Goal: Task Accomplishment & Management: Manage account settings

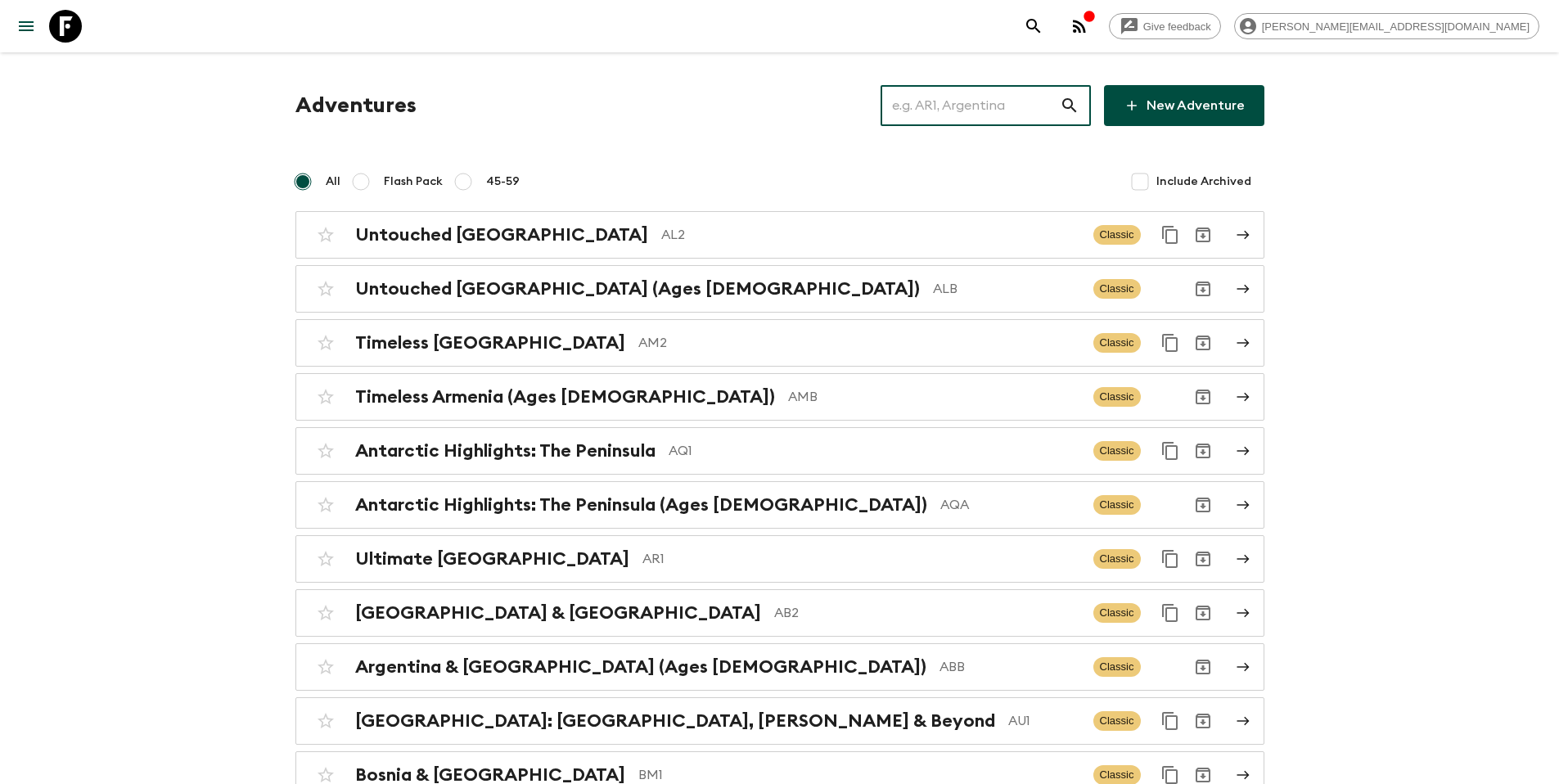
click at [1006, 106] on input "text" at bounding box center [970, 105] width 179 height 46
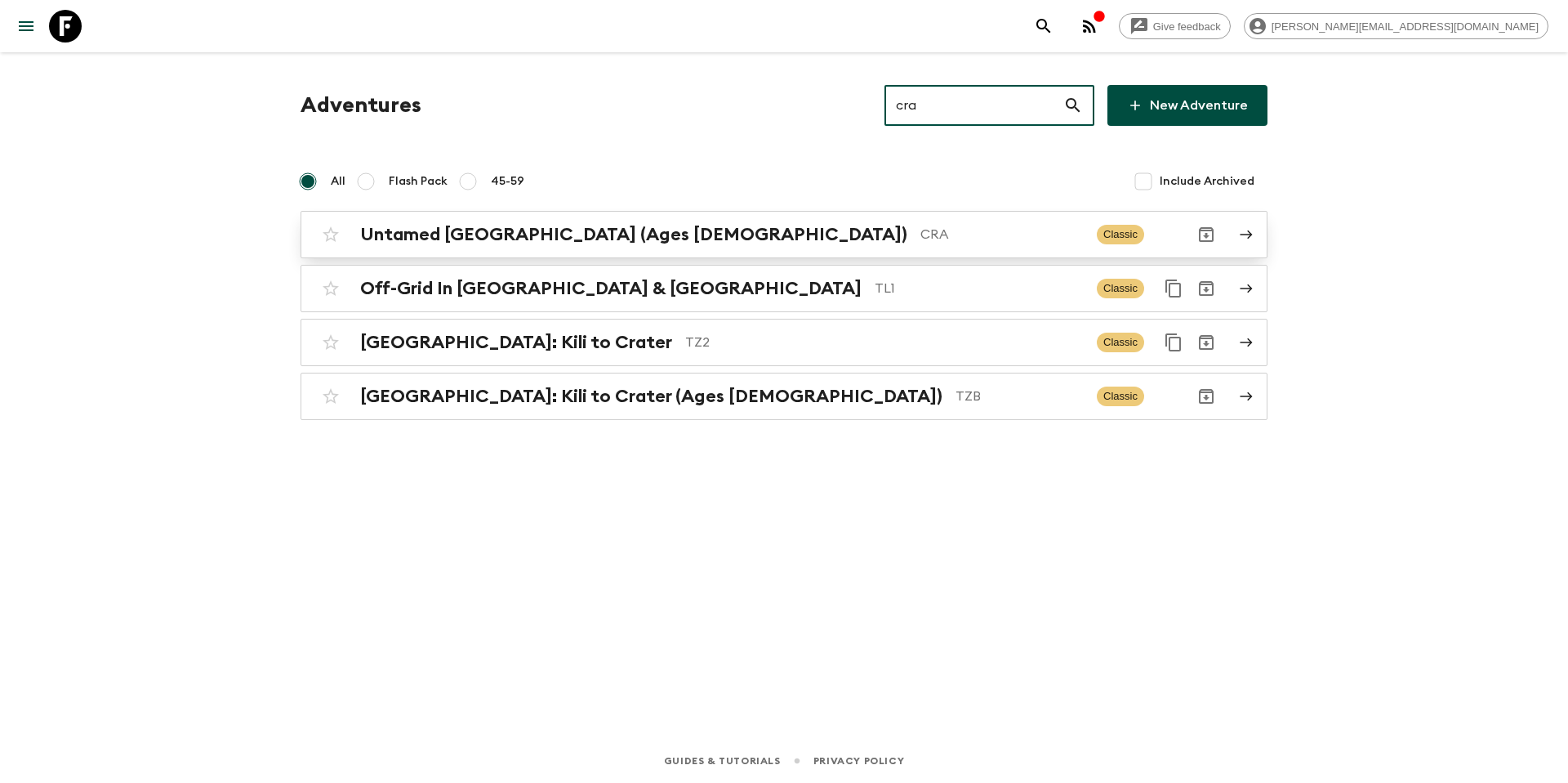
type input "cra"
click at [920, 234] on p "CRA" at bounding box center [1002, 234] width 164 height 20
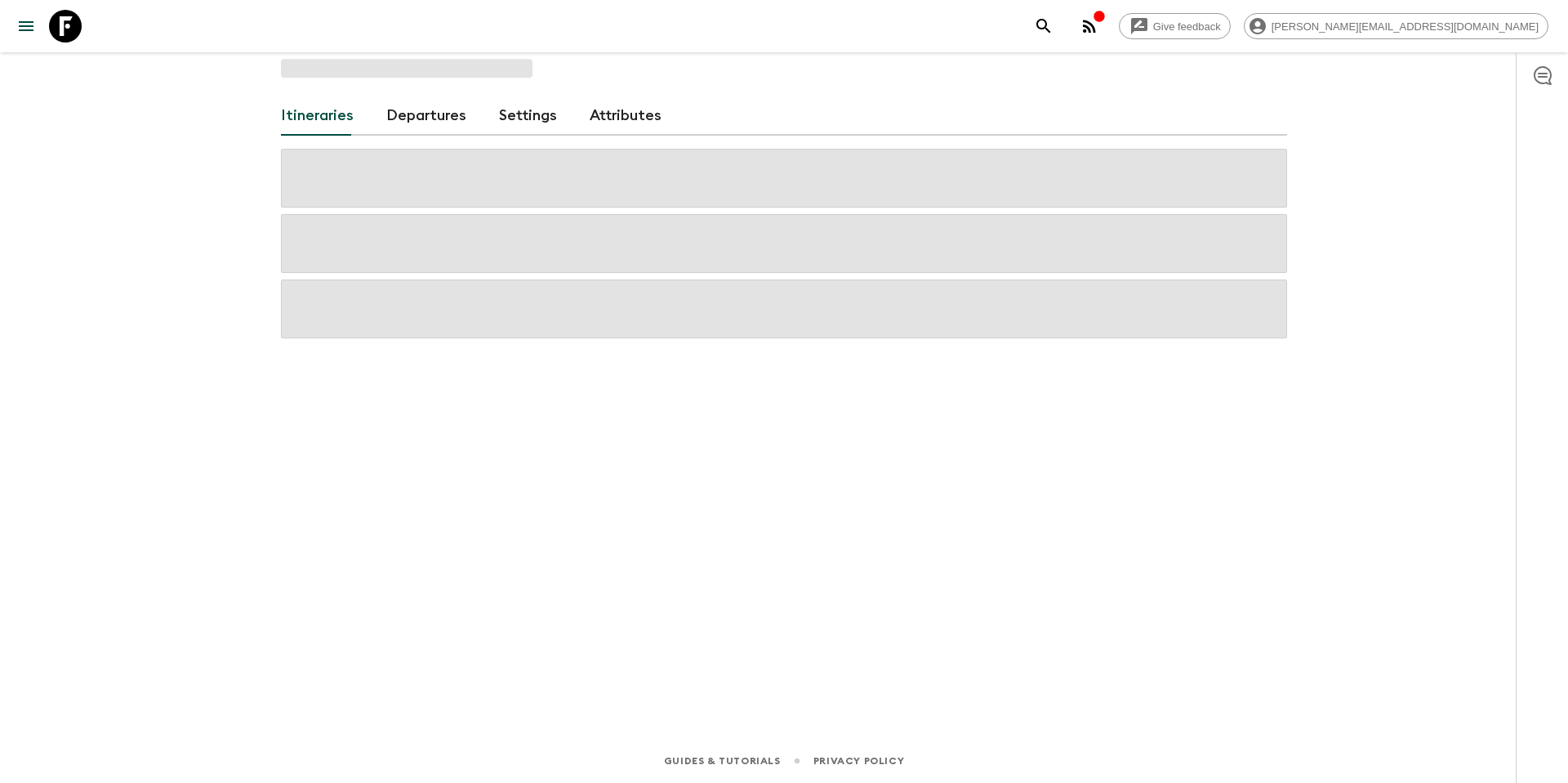
click at [422, 126] on link "Departures" at bounding box center [426, 116] width 80 height 39
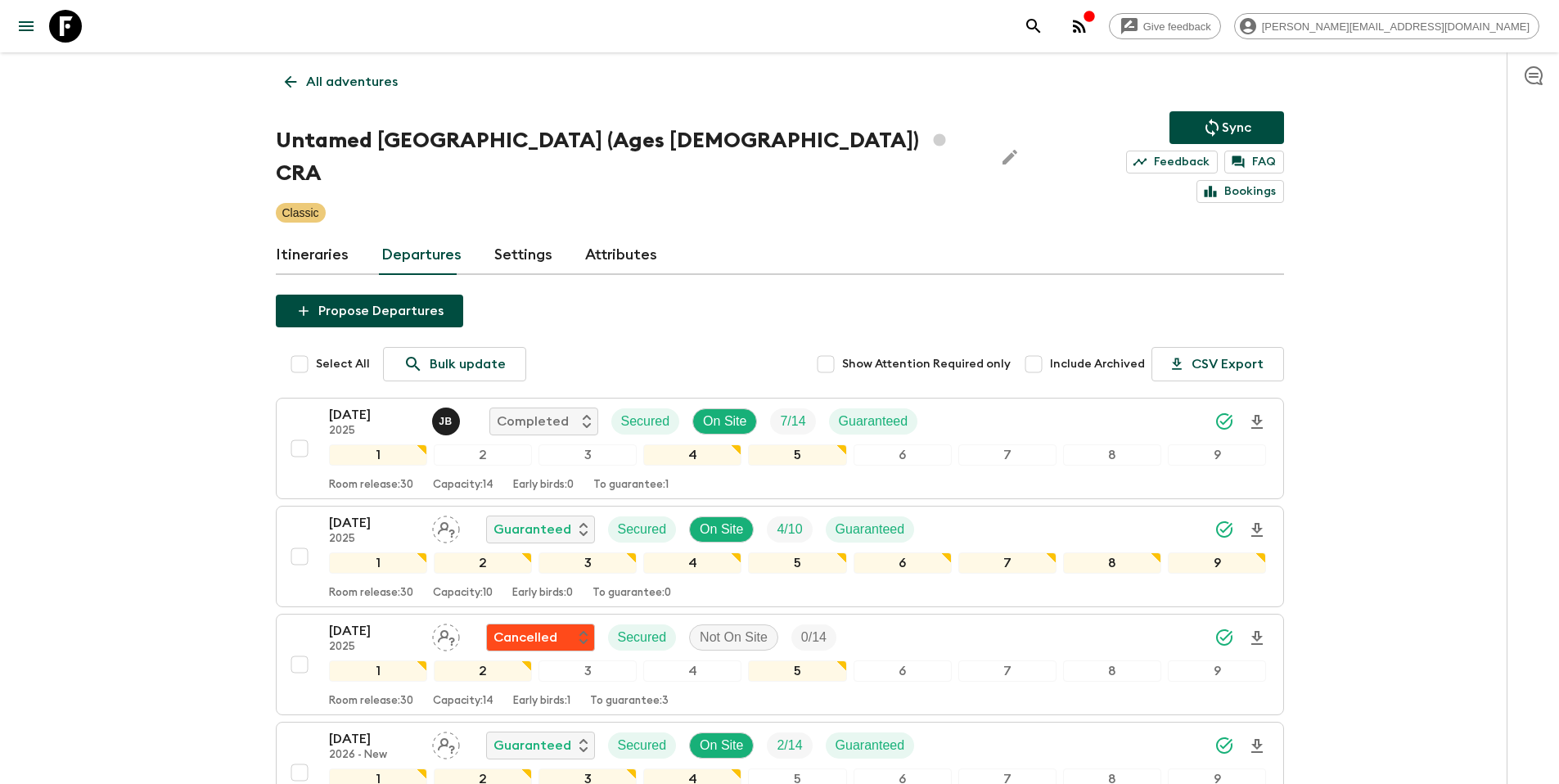
scroll to position [3, 0]
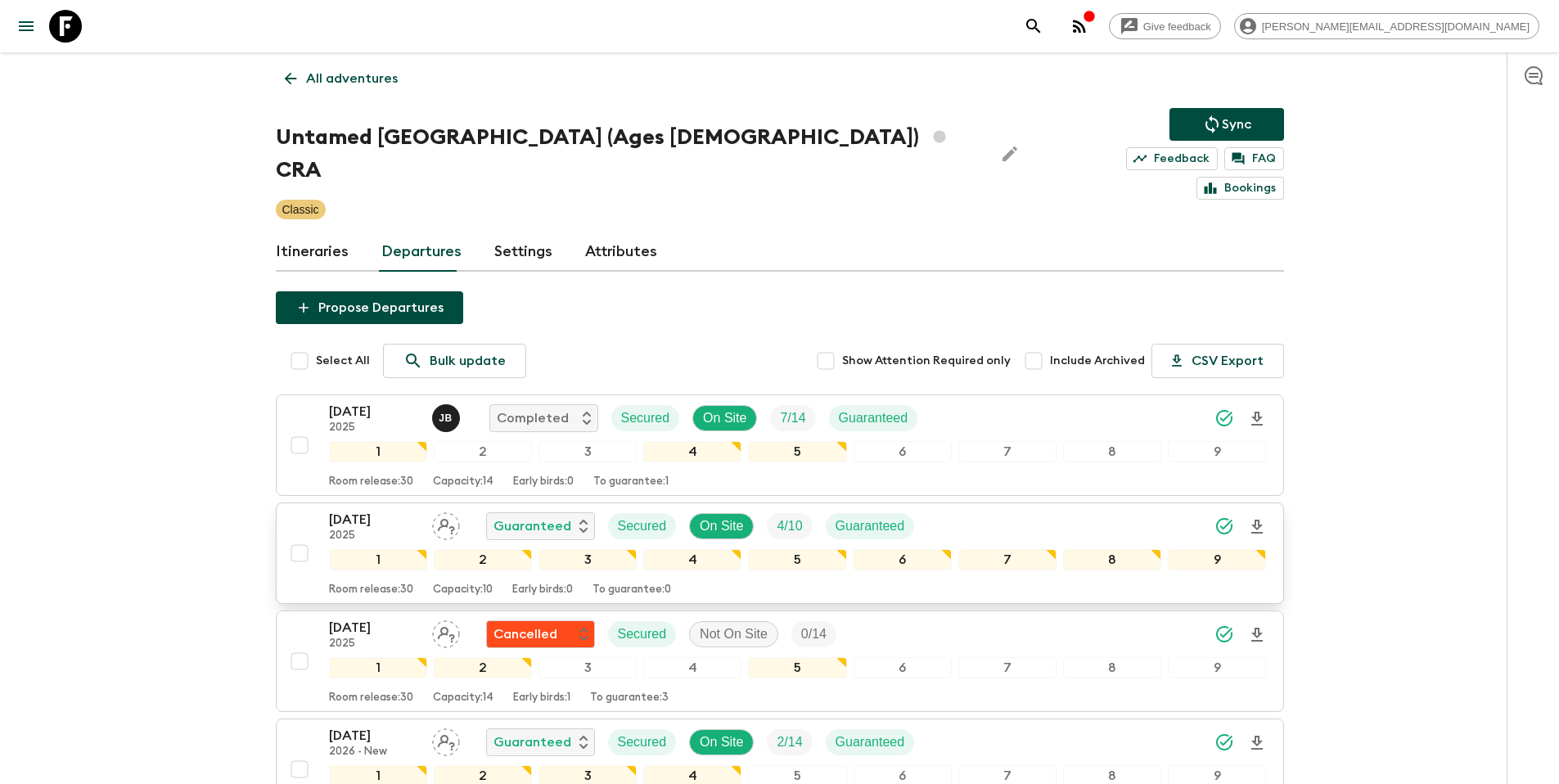
click at [979, 510] on div "[DATE] 2025 Guaranteed Secured On Site 4 / 10 Guaranteed" at bounding box center [798, 526] width 938 height 33
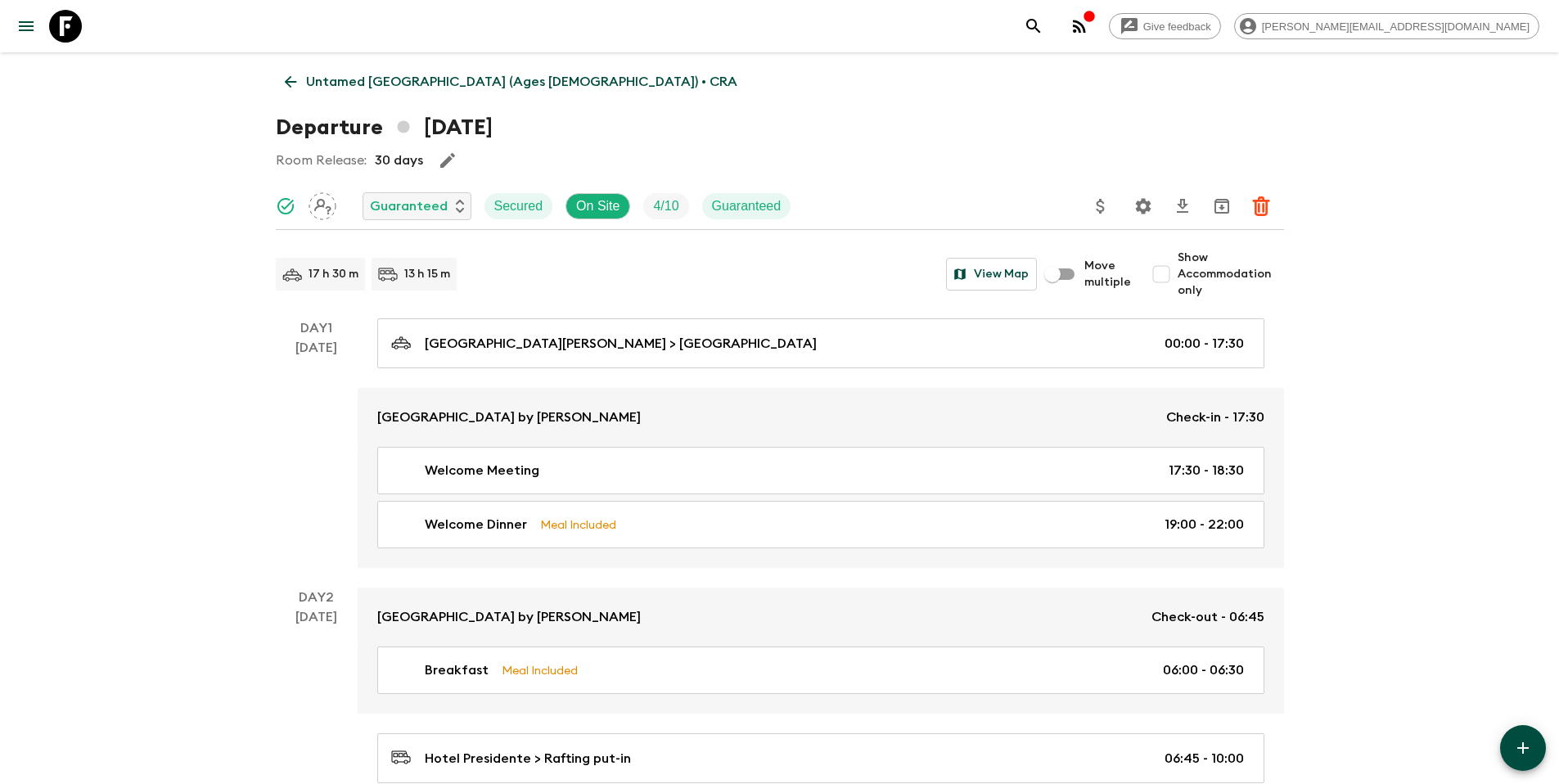
click at [1105, 210] on icon "Update Price, Early Bird Discount and Costs" at bounding box center [1101, 206] width 20 height 20
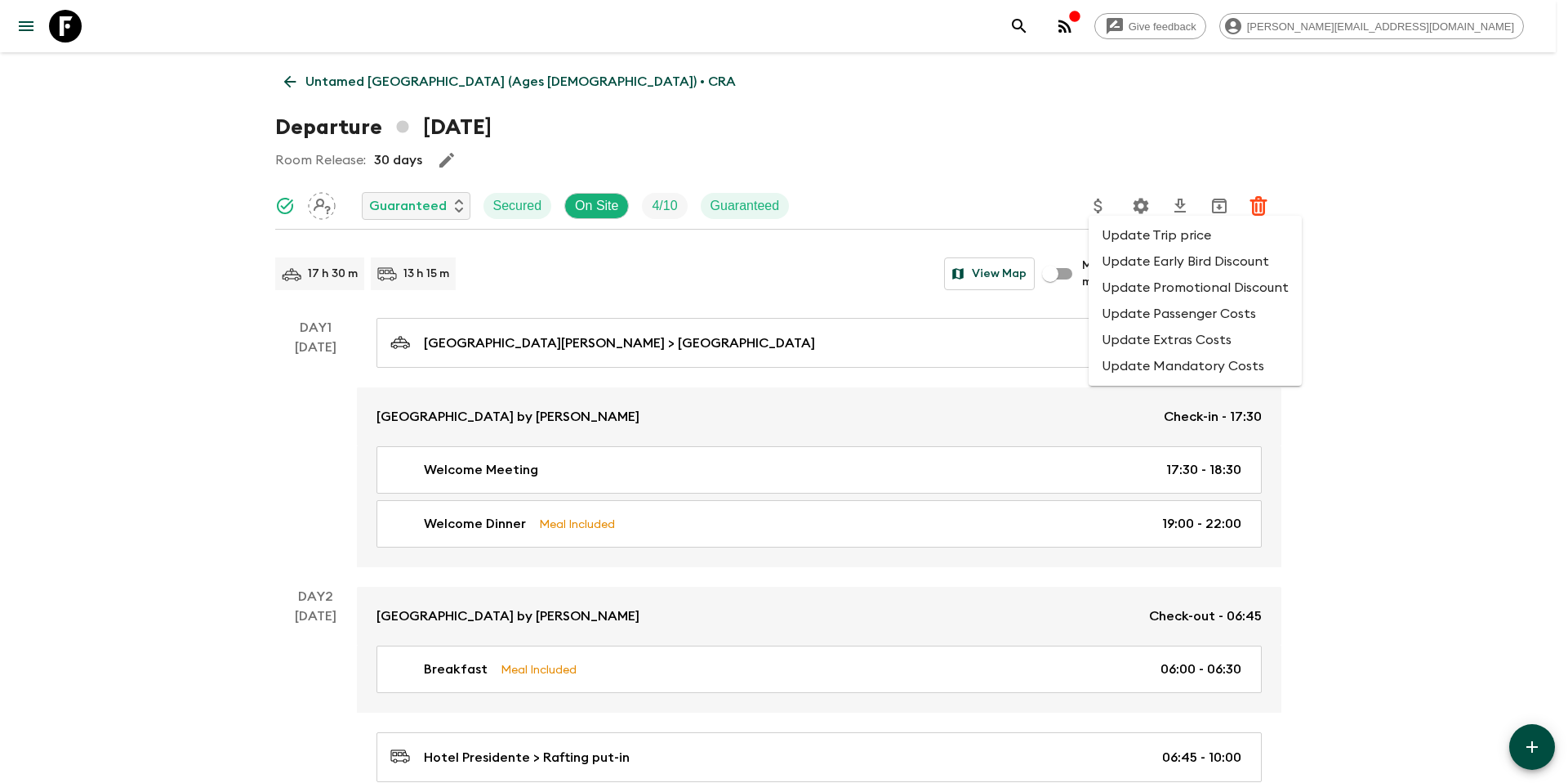
click at [1114, 285] on li "Update Promotional Discount" at bounding box center [1195, 288] width 213 height 26
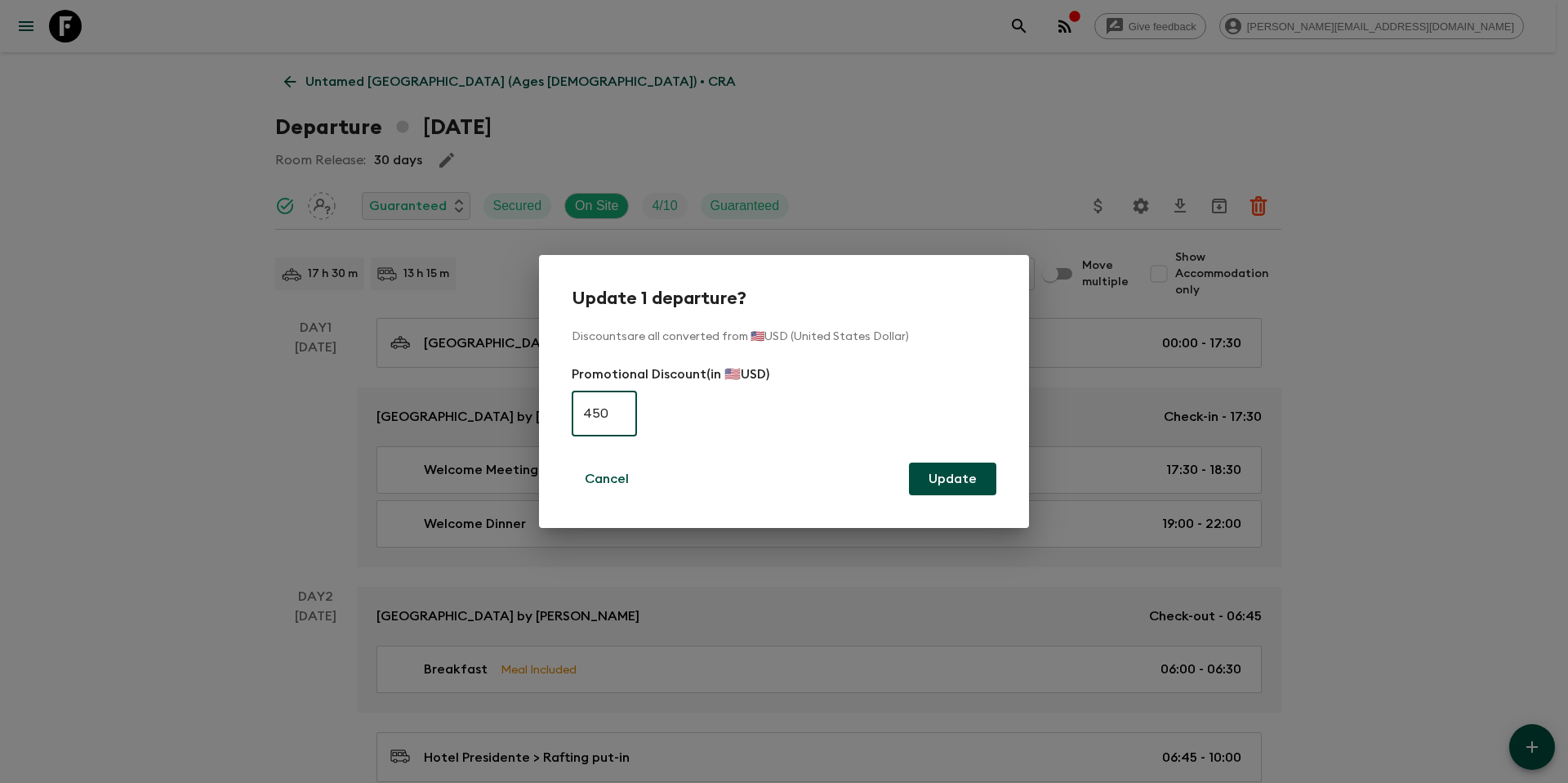
click at [629, 420] on input "450" at bounding box center [603, 412] width 65 height 46
type input "0"
click at [949, 477] on button "Update" at bounding box center [953, 479] width 88 height 33
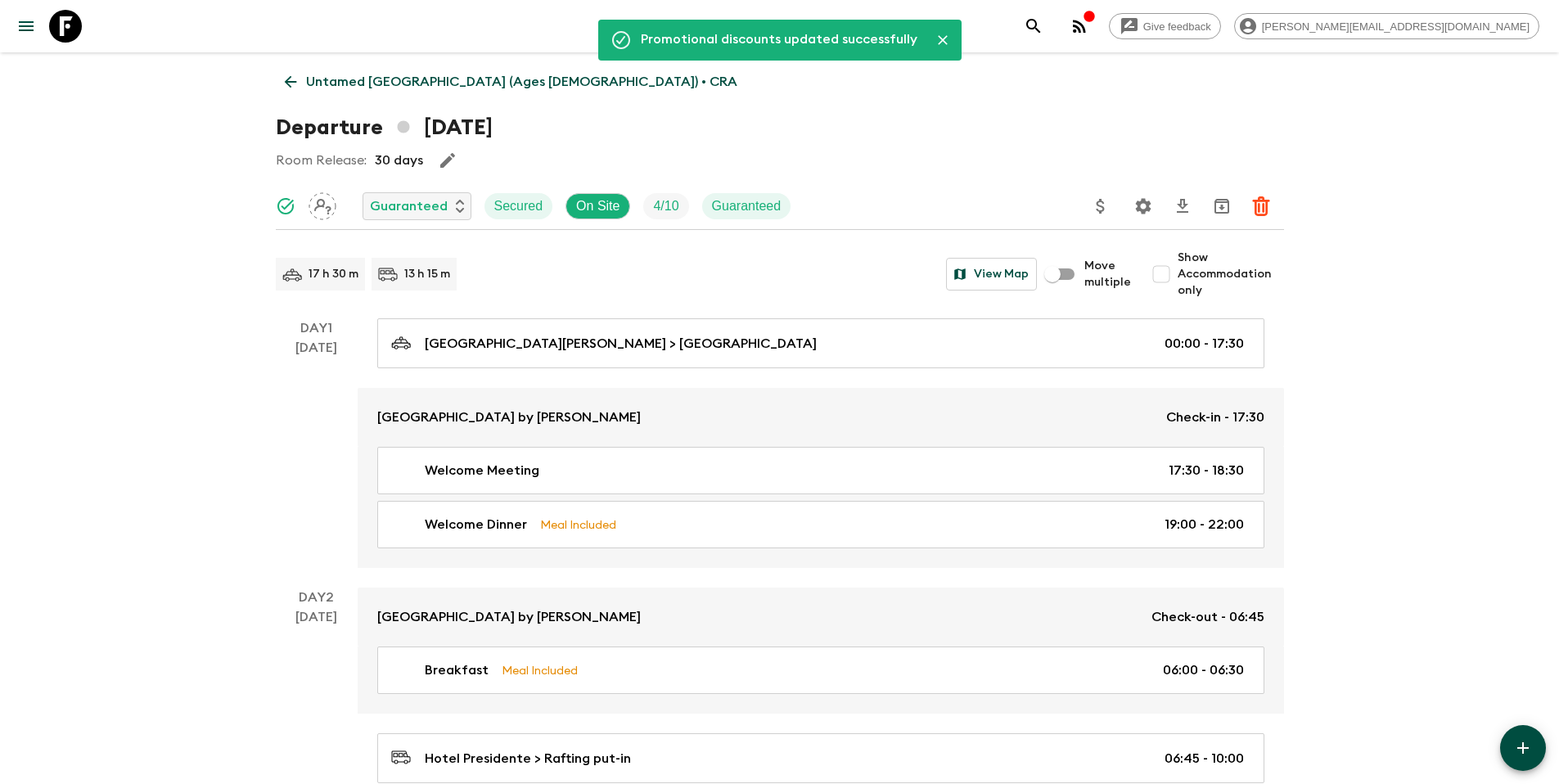
click at [346, 81] on p "Untamed [GEOGRAPHIC_DATA] (Ages [DEMOGRAPHIC_DATA]) • CRA" at bounding box center [522, 82] width 432 height 20
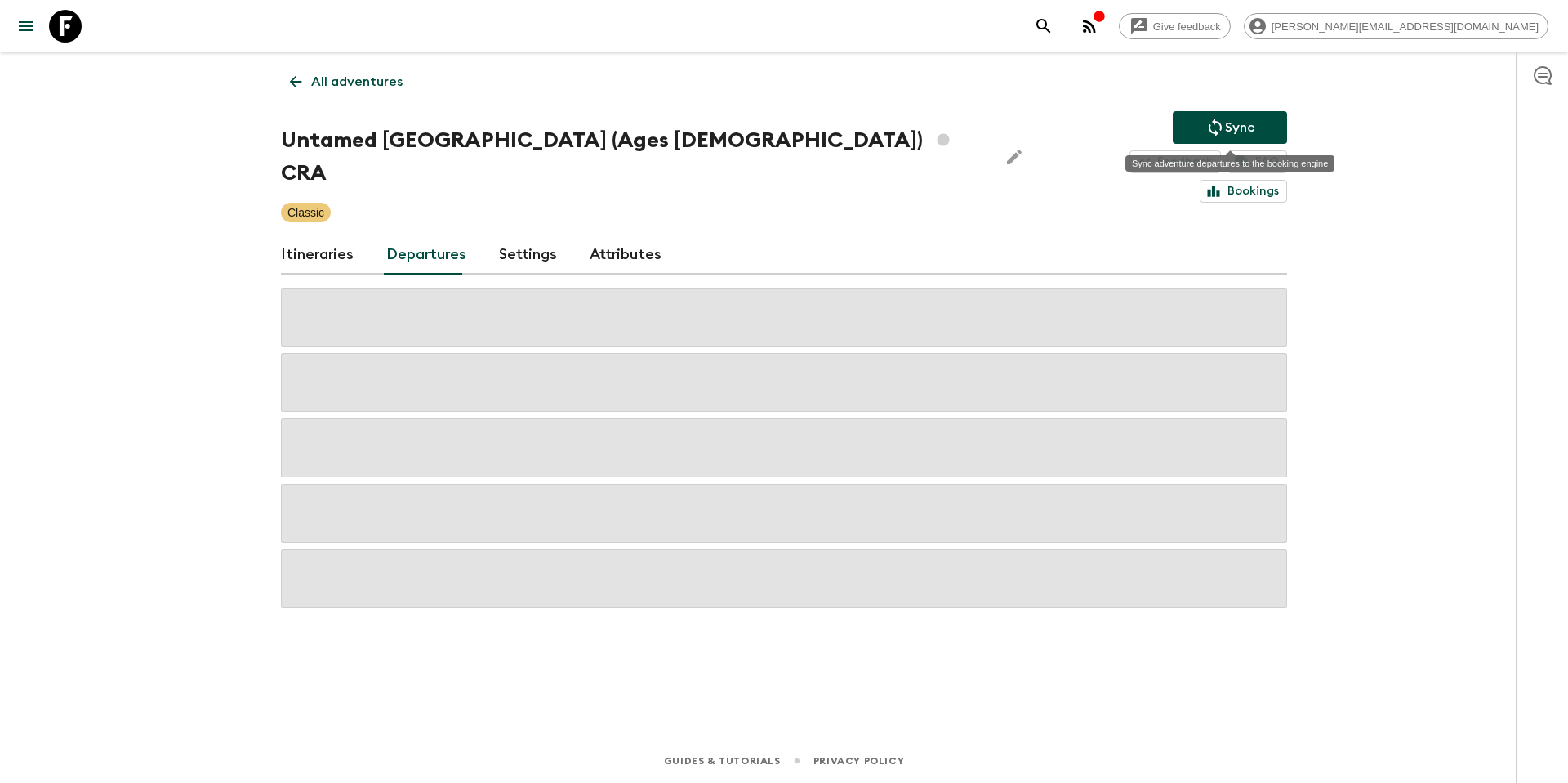
click at [1240, 124] on p "Sync" at bounding box center [1240, 128] width 29 height 20
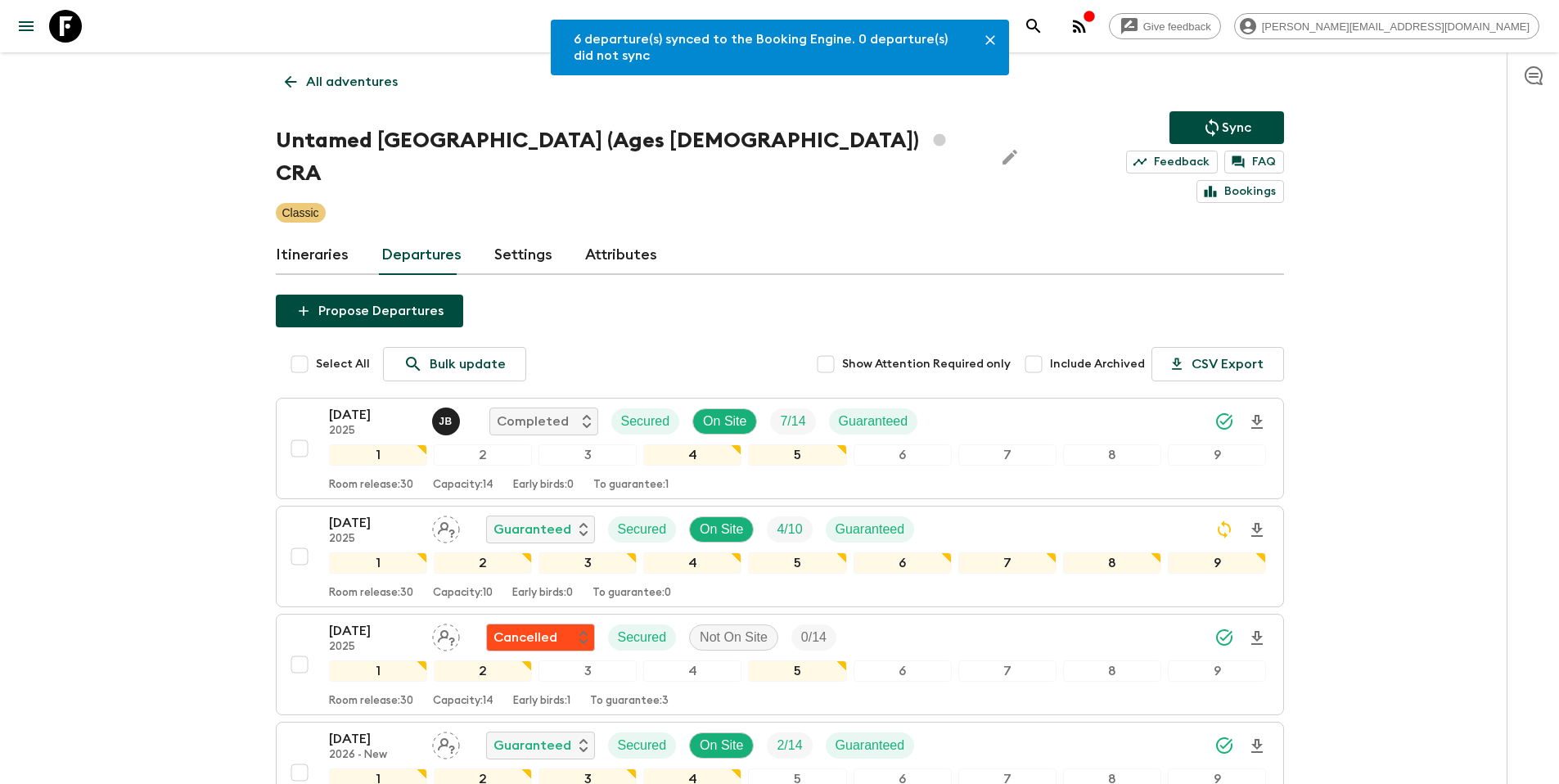
click at [1088, 513] on div "[DATE] 2025 Guaranteed Secured On Site 4 / 10 Guaranteed" at bounding box center [798, 529] width 938 height 33
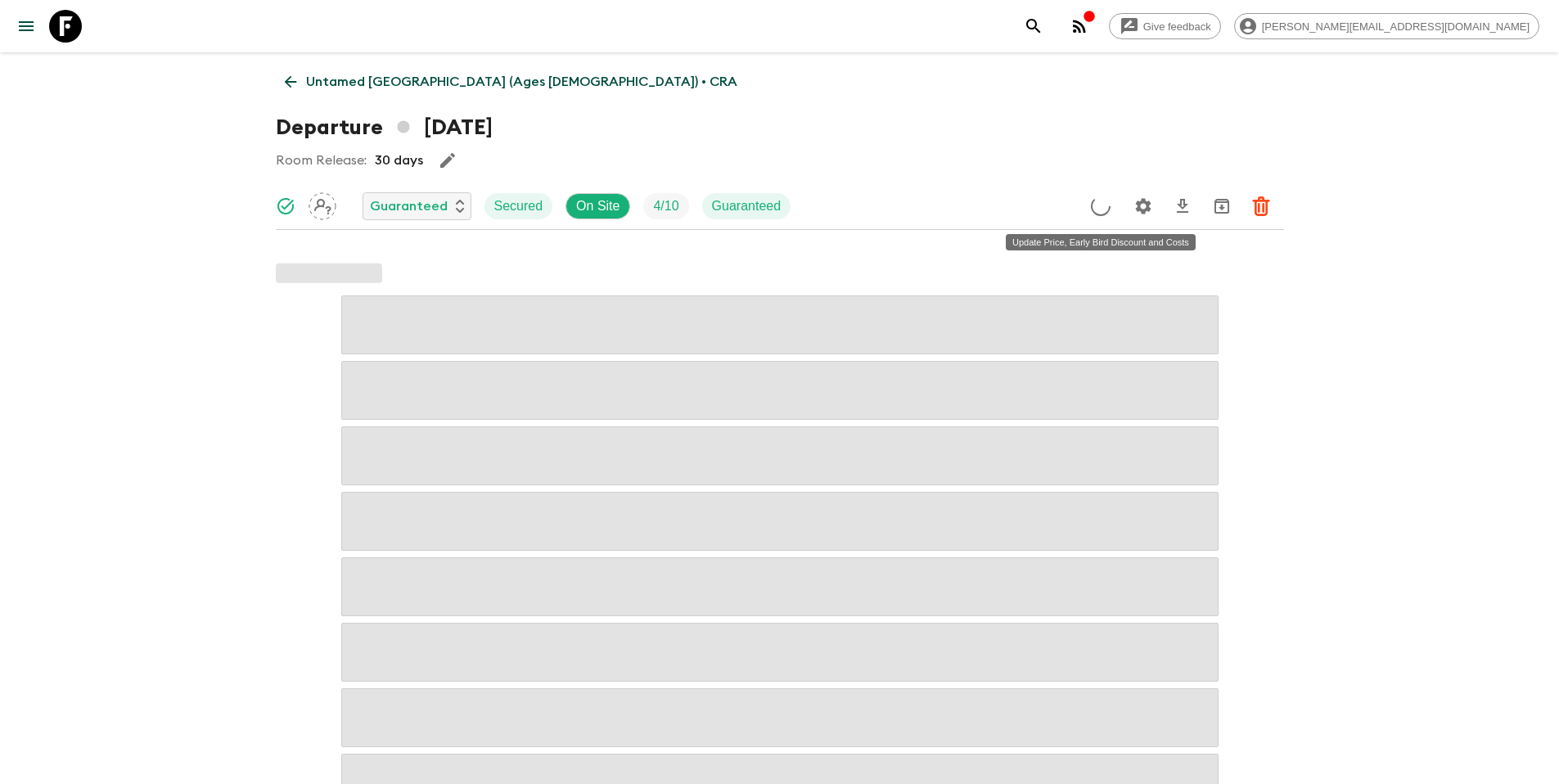
click at [1100, 206] on icon "Update Price, Early Bird Discount and Costs" at bounding box center [1101, 205] width 22 height 22
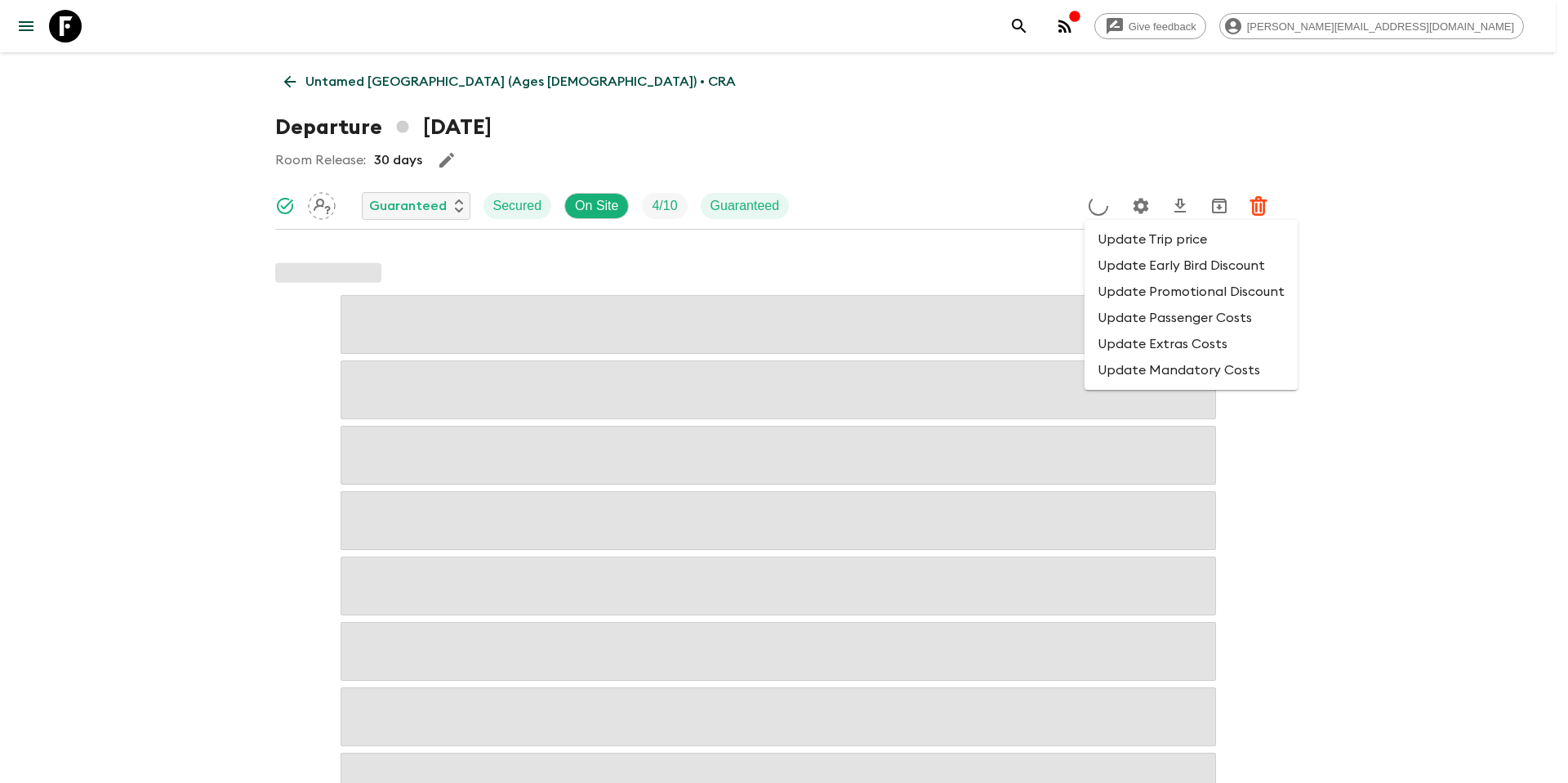
click at [1122, 294] on li "Update Promotional Discount" at bounding box center [1191, 292] width 213 height 26
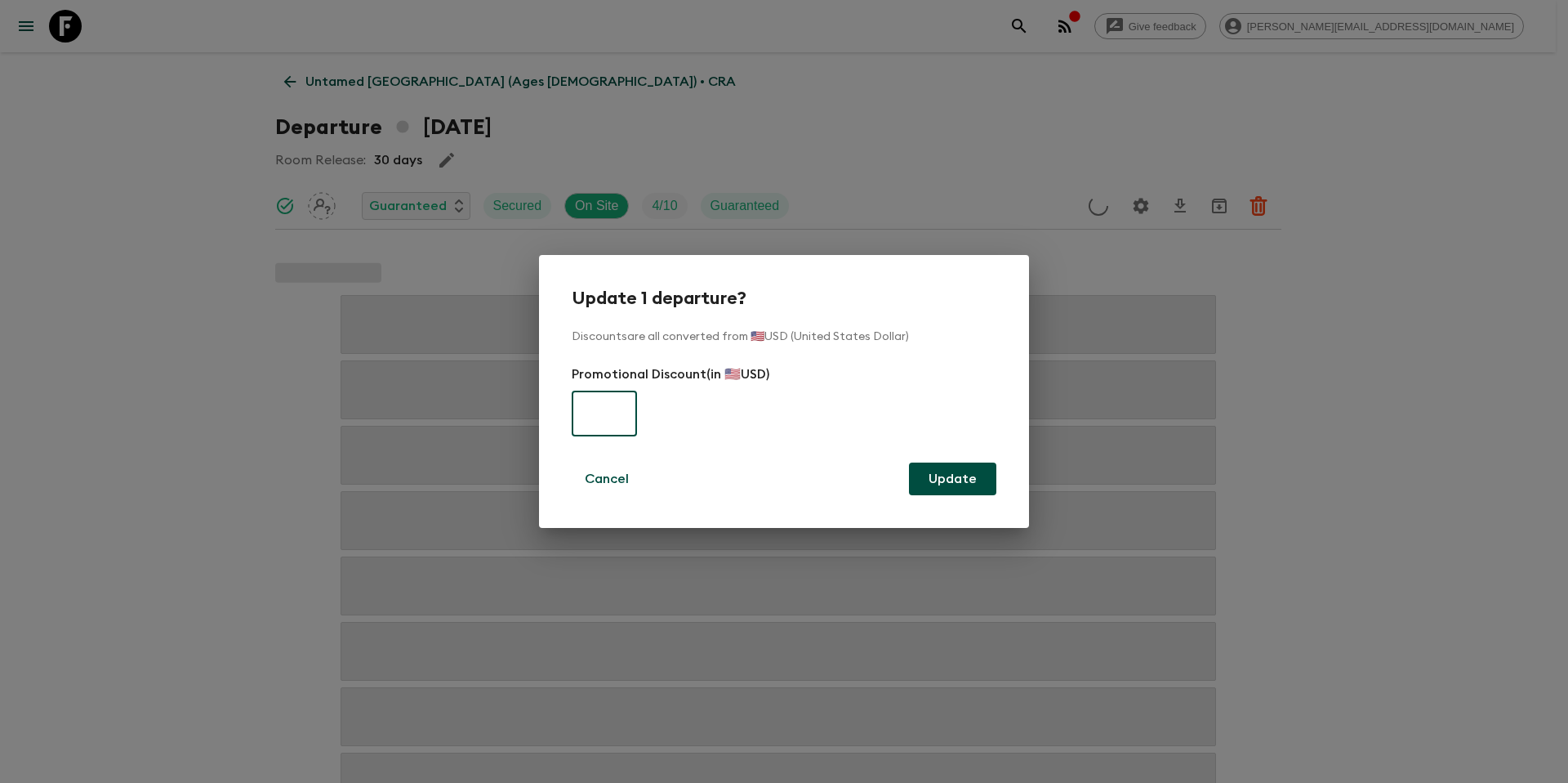
type input "0"
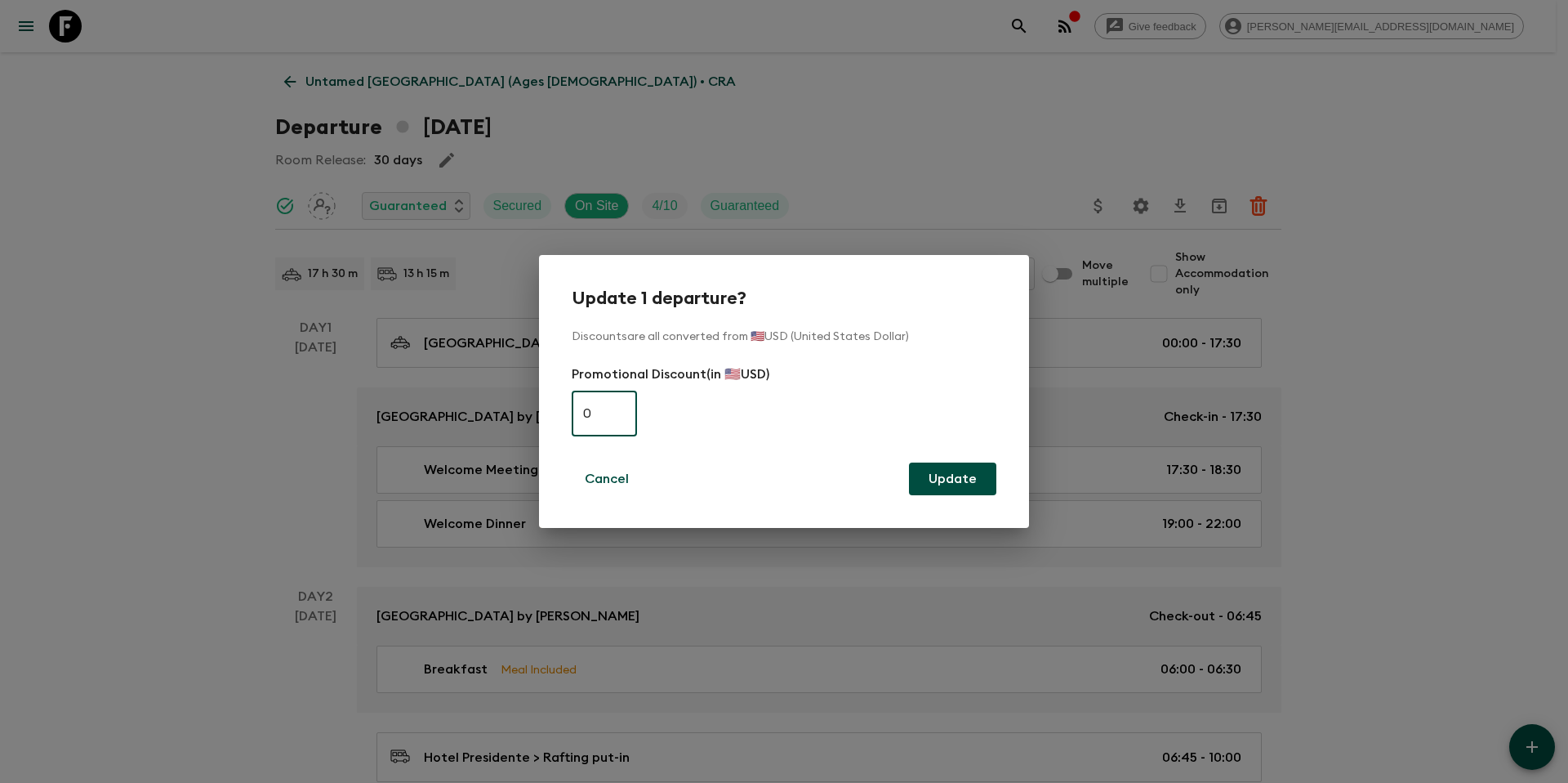
click at [921, 134] on div "Update 1 departure? Discounts are all converted from 🇺🇸USD (United States Dolla…" at bounding box center [784, 391] width 1568 height 783
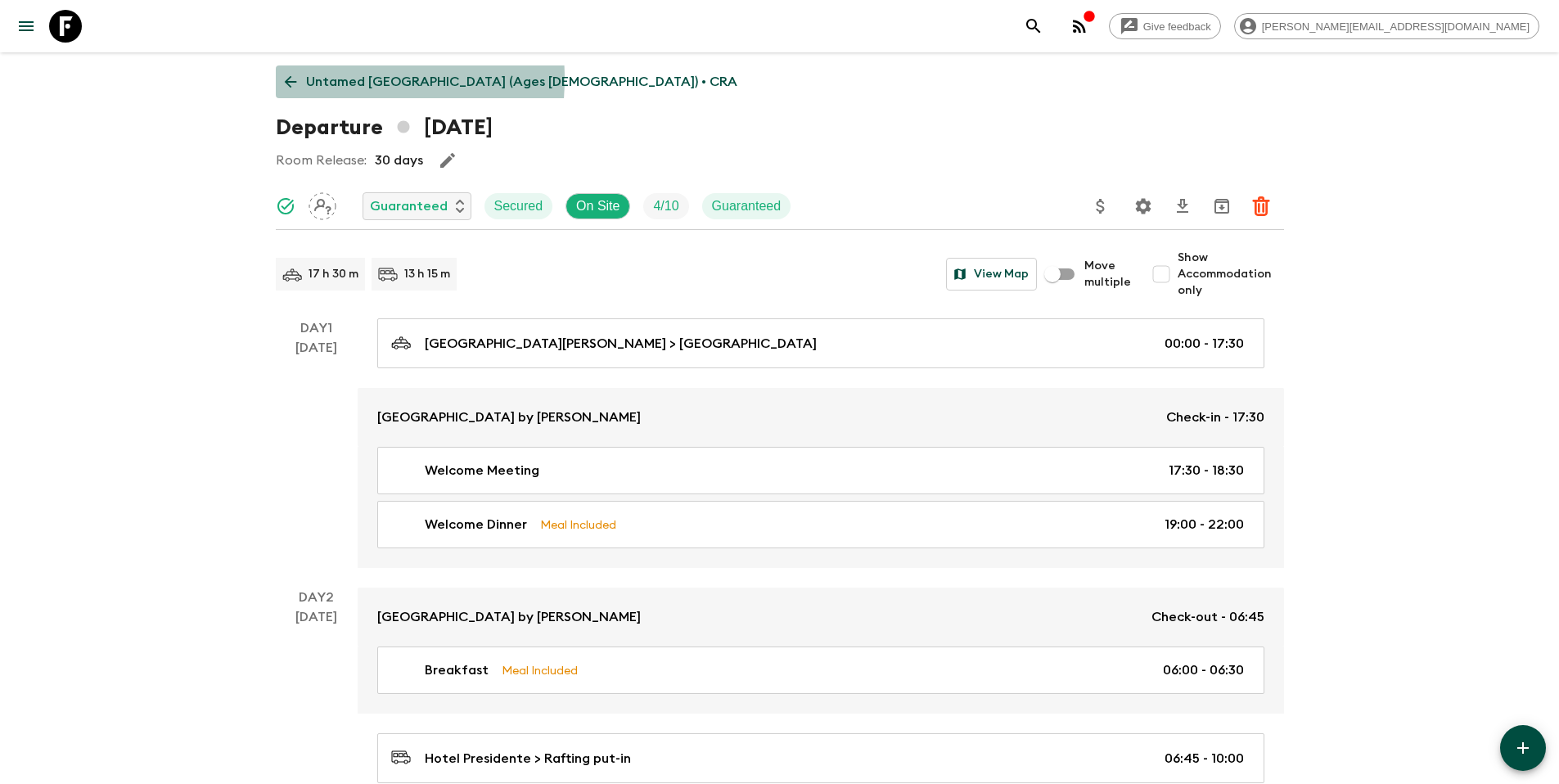
click at [316, 78] on p "Untamed [GEOGRAPHIC_DATA] (Ages [DEMOGRAPHIC_DATA]) • CRA" at bounding box center [522, 82] width 432 height 20
